Goal: Transaction & Acquisition: Purchase product/service

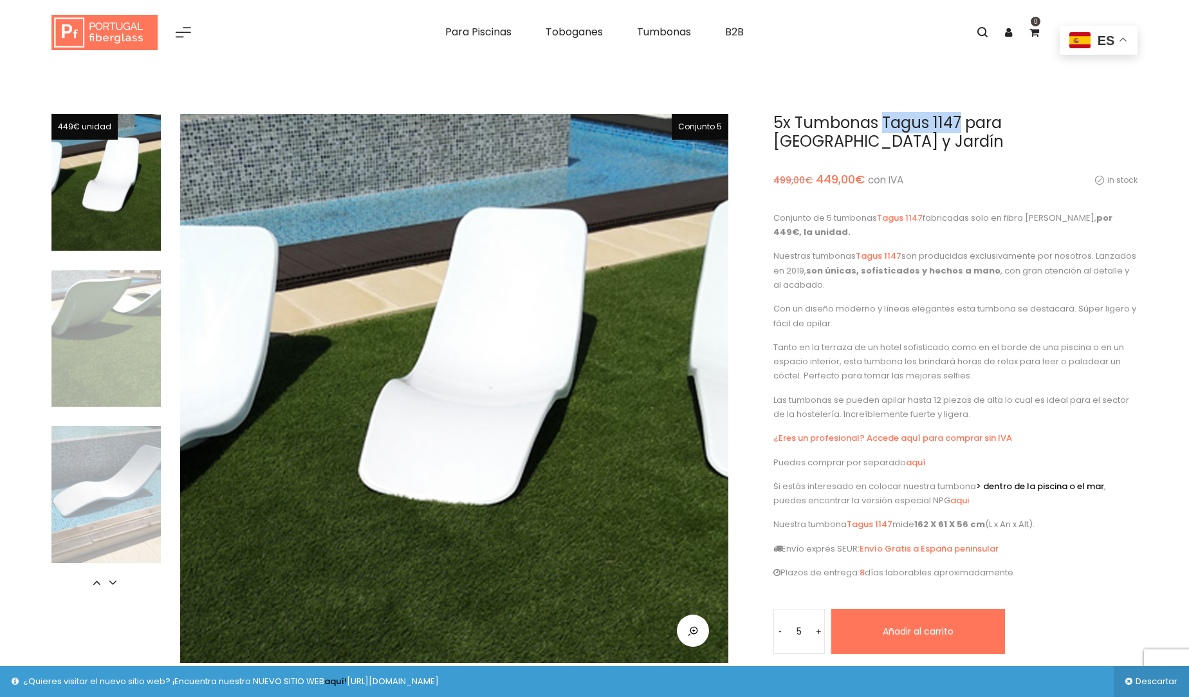
drag, startPoint x: 892, startPoint y: 120, endPoint x: 954, endPoint y: 125, distance: 62.0
click at [958, 125] on h1 "5x Tumbonas Tagus 1147 para [GEOGRAPHIC_DATA] y Jardín" at bounding box center [955, 132] width 364 height 37
copy h1 "Tagus 1147"
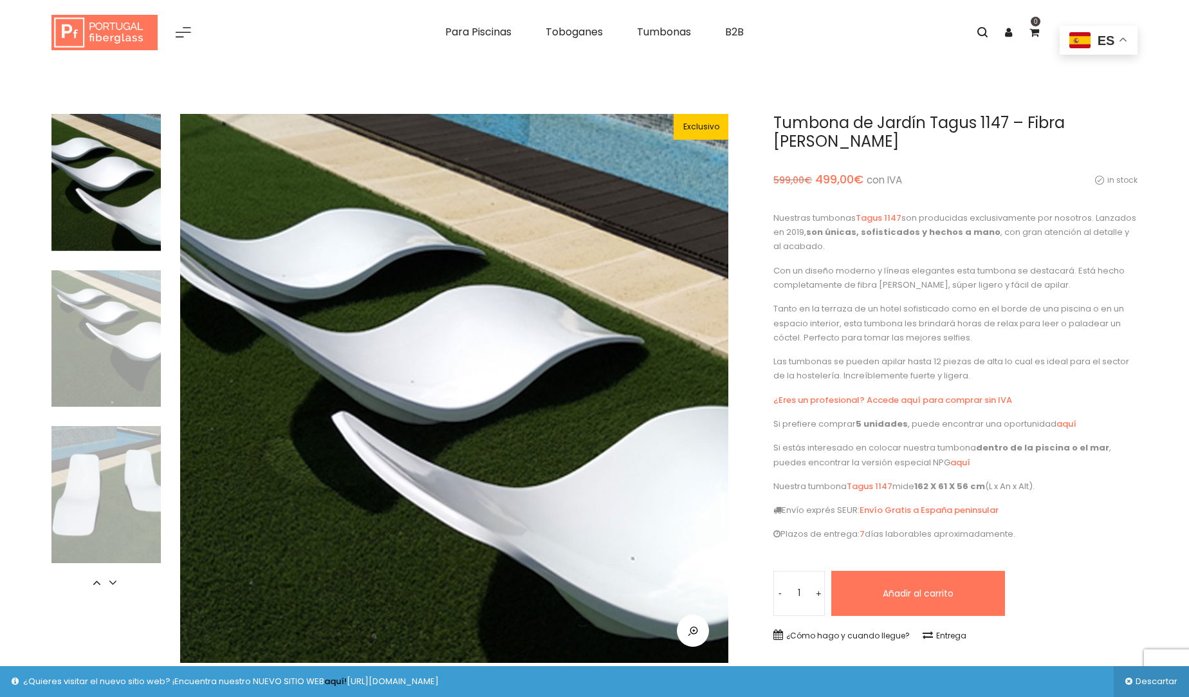
click at [92, 363] on img at bounding box center [105, 338] width 109 height 137
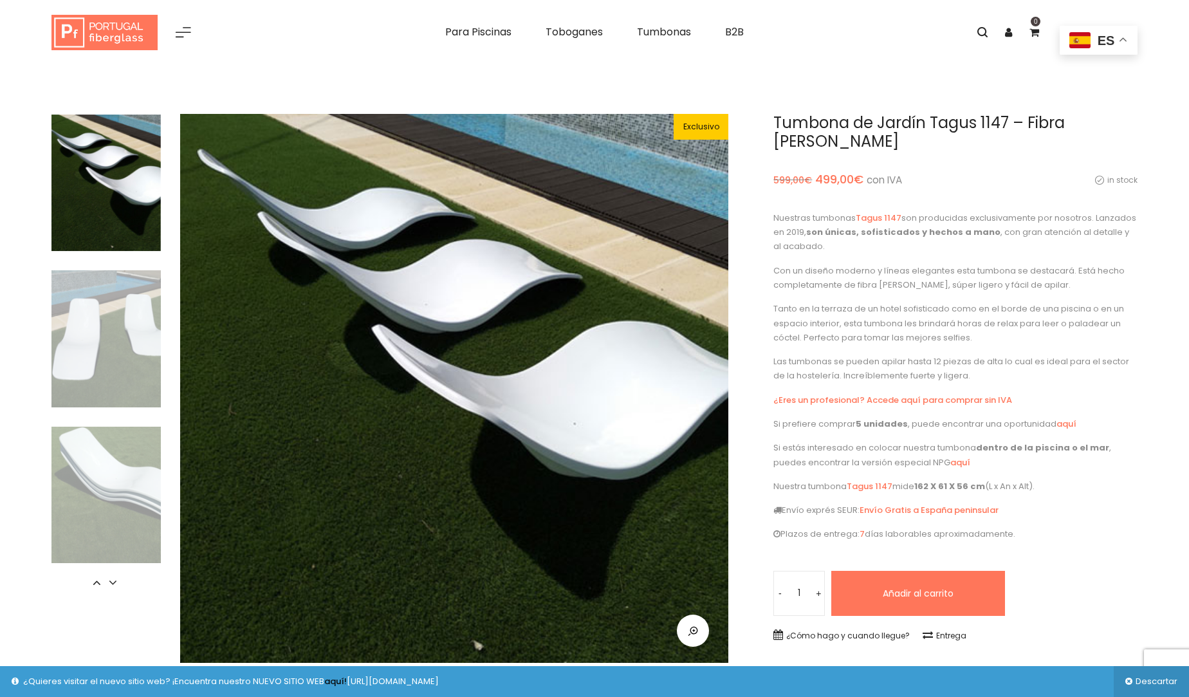
click at [95, 388] on img at bounding box center [105, 338] width 109 height 137
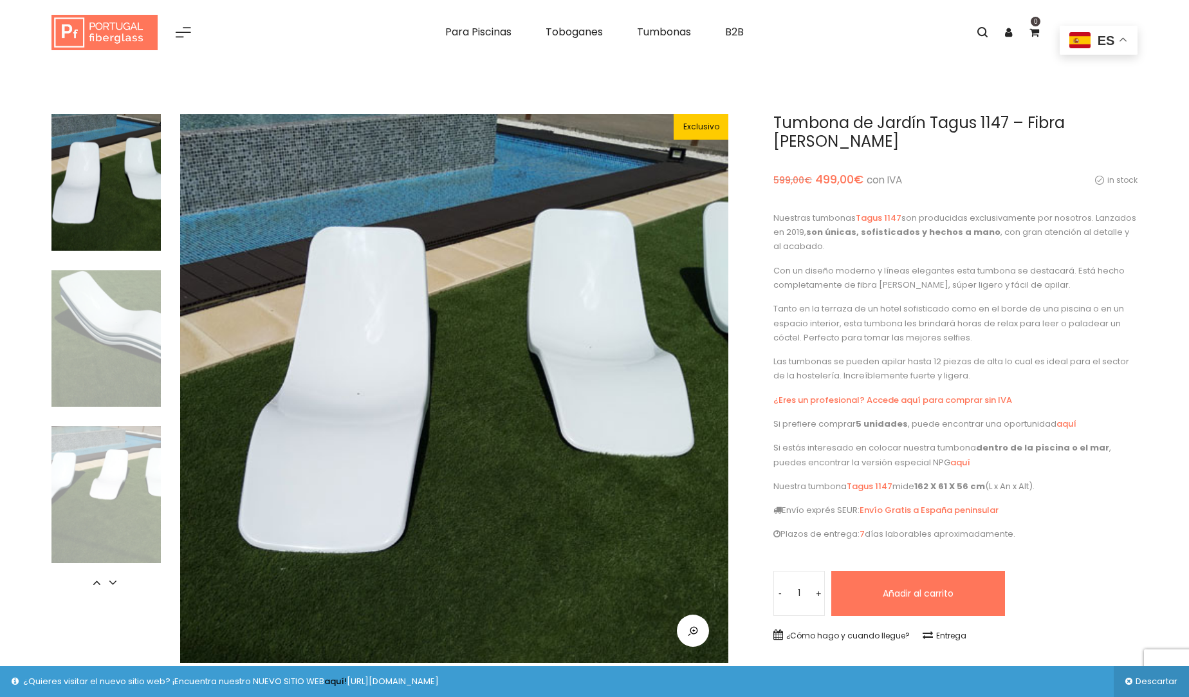
click at [102, 446] on img at bounding box center [105, 494] width 109 height 137
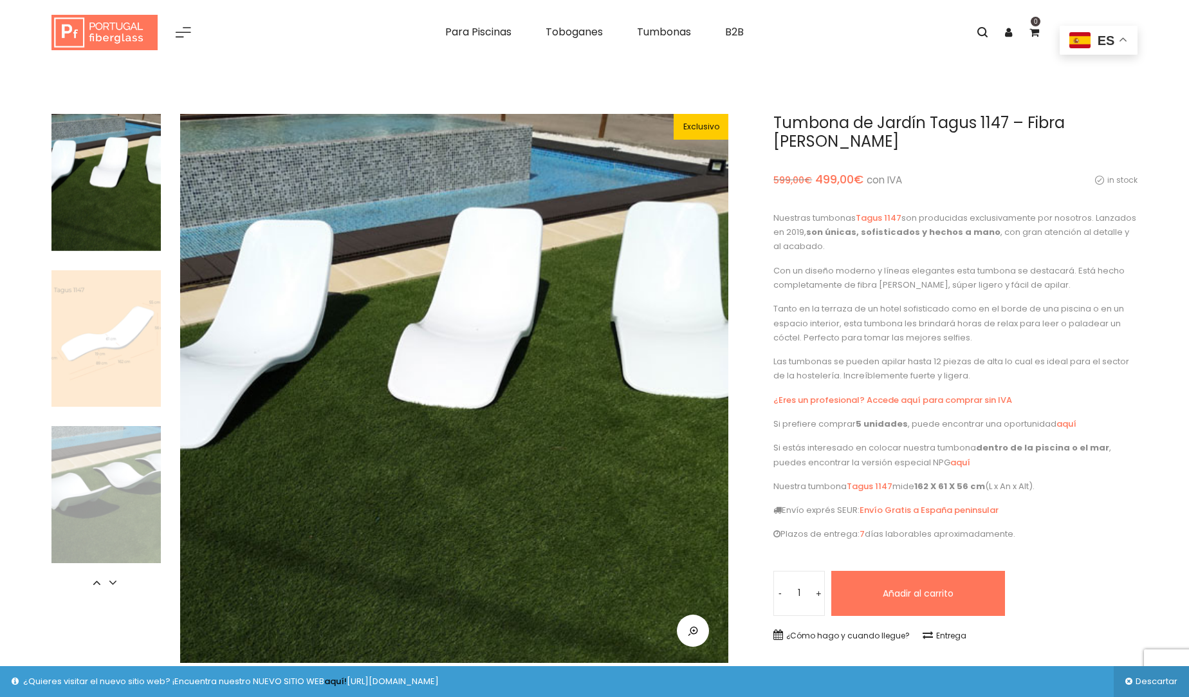
click at [123, 488] on img at bounding box center [105, 494] width 109 height 137
click at [118, 386] on img at bounding box center [105, 338] width 109 height 137
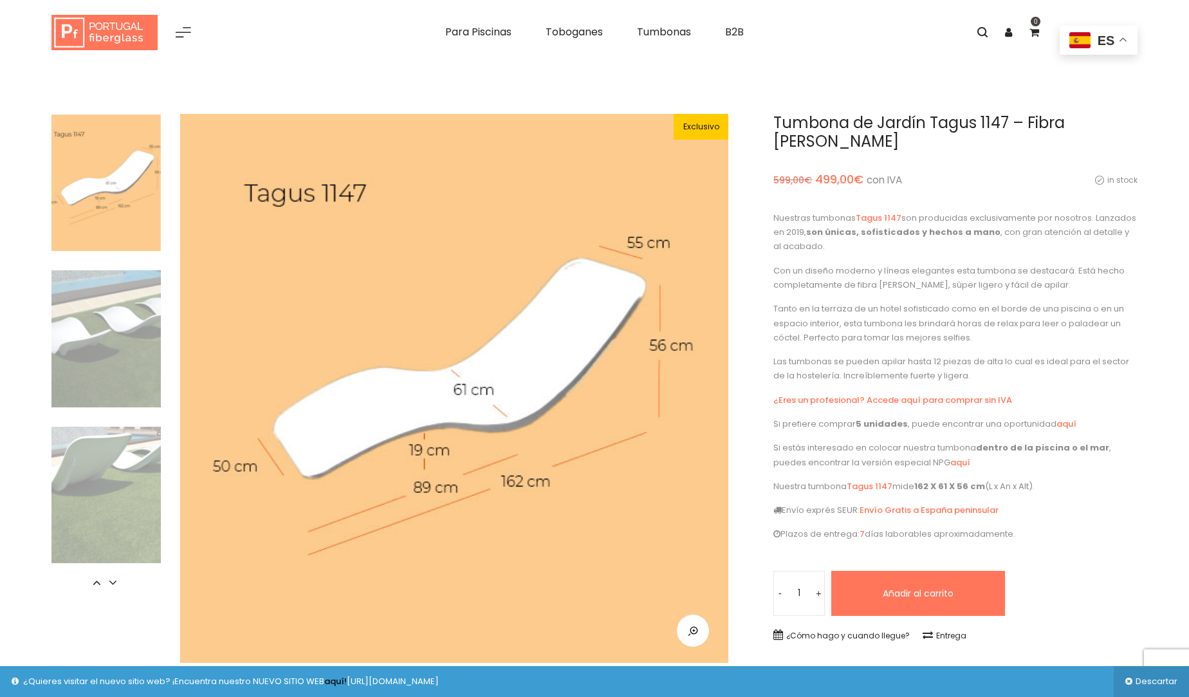
click at [125, 378] on img at bounding box center [105, 338] width 109 height 137
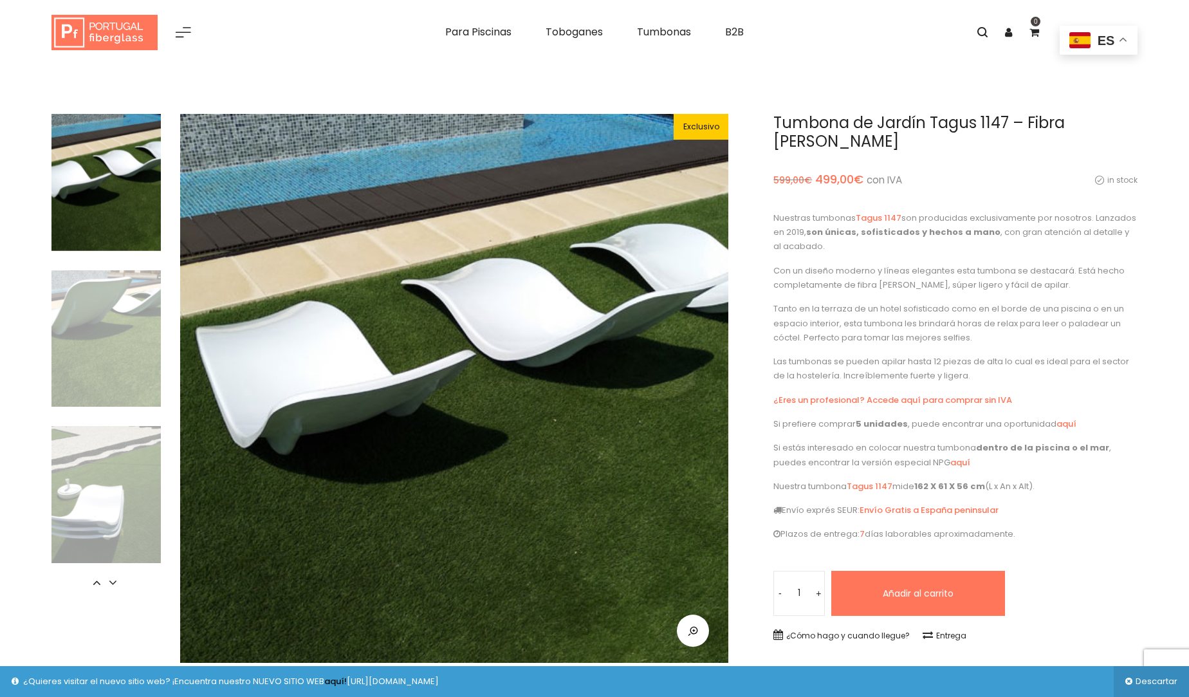
click at [123, 370] on img at bounding box center [105, 338] width 109 height 137
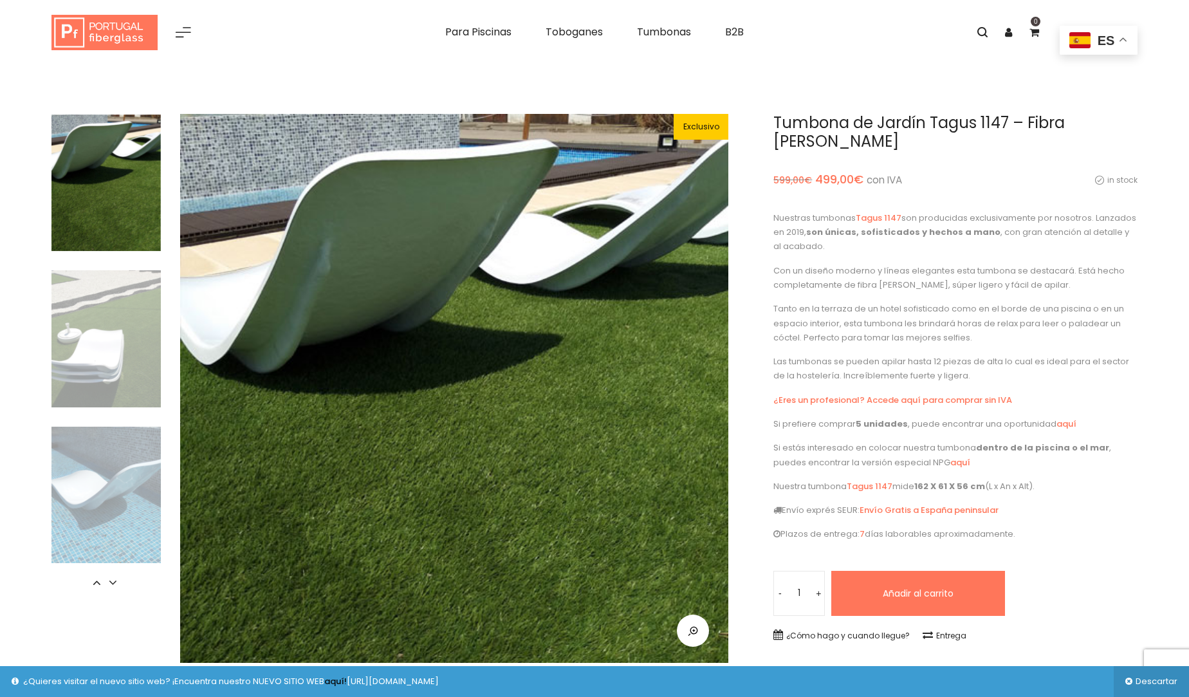
click at [120, 484] on img at bounding box center [105, 494] width 109 height 137
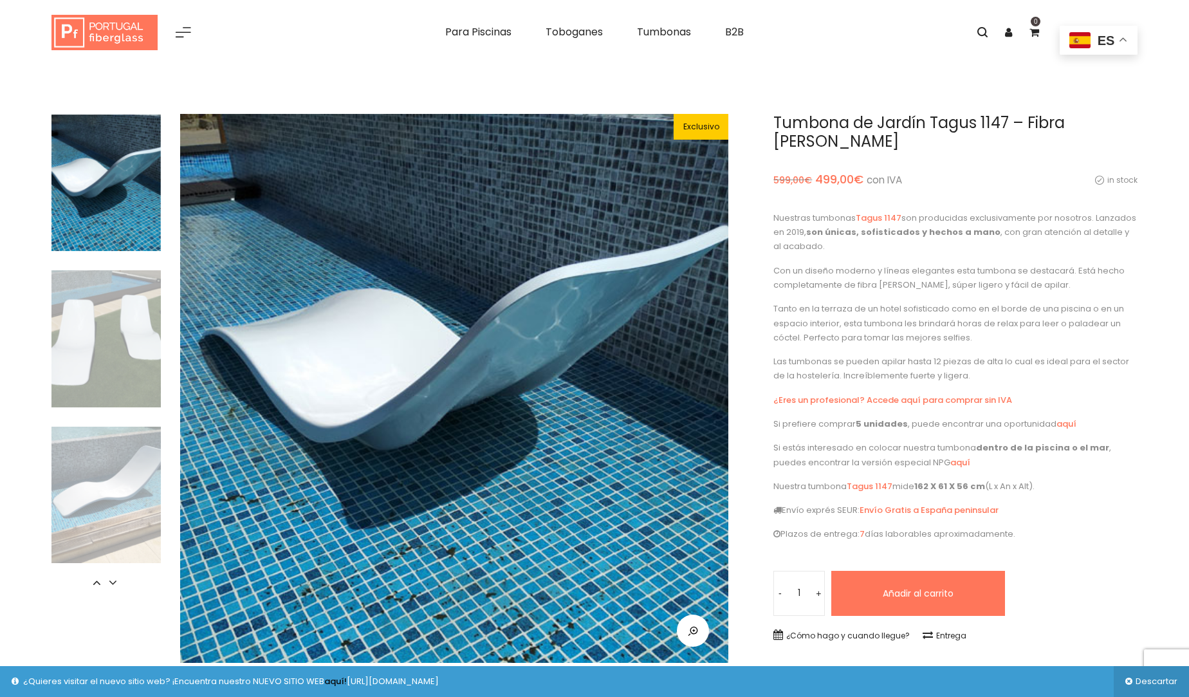
click at [125, 357] on img at bounding box center [105, 338] width 109 height 137
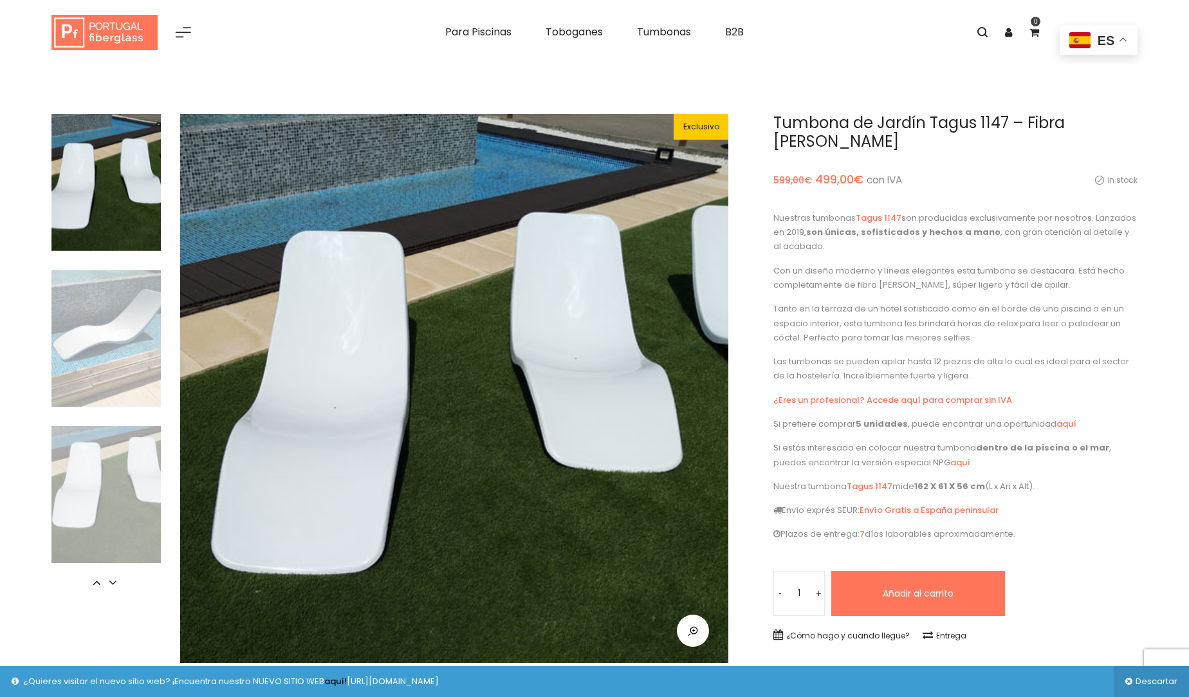
click at [114, 374] on img at bounding box center [105, 338] width 109 height 137
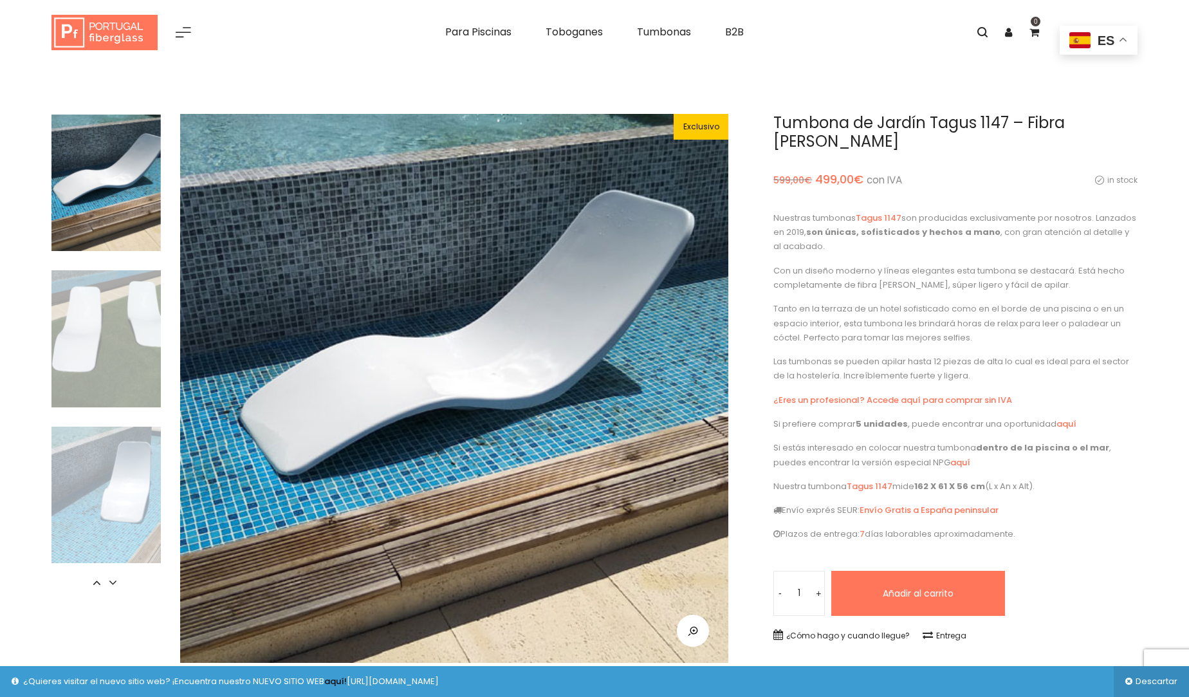
click at [113, 379] on img at bounding box center [105, 338] width 109 height 137
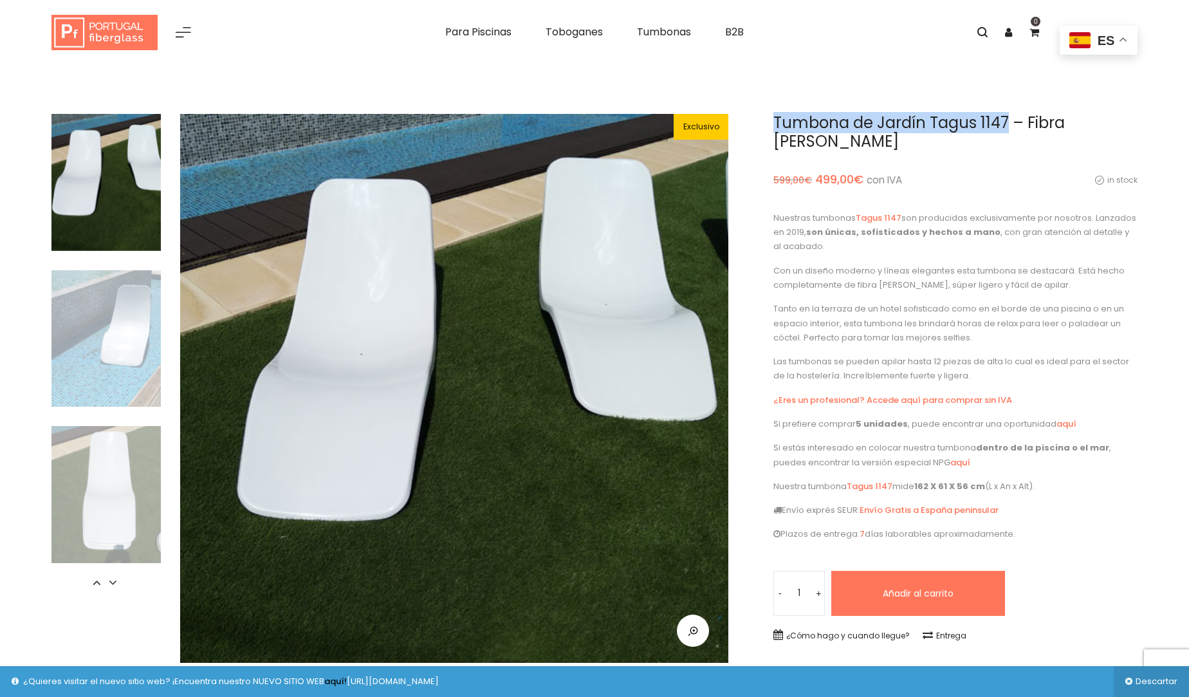
drag, startPoint x: 776, startPoint y: 122, endPoint x: 1003, endPoint y: 122, distance: 227.0
click at [1007, 122] on h1 "Tumbona de Jardín Tagus 1147 – Fibra [PERSON_NAME]" at bounding box center [955, 132] width 364 height 37
